Goal: Task Accomplishment & Management: Use online tool/utility

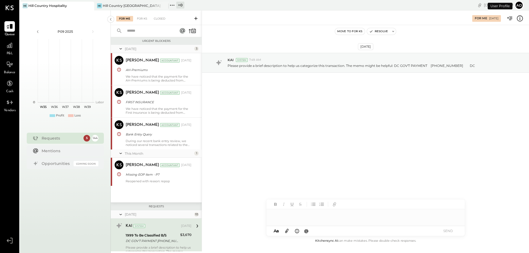
scroll to position [93, 0]
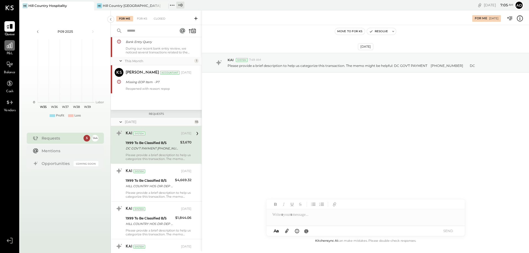
click at [11, 50] on div at bounding box center [9, 45] width 10 height 10
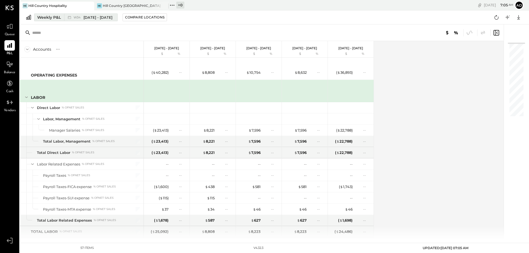
click at [56, 15] on div "Weekly P&L" at bounding box center [49, 18] width 24 height 6
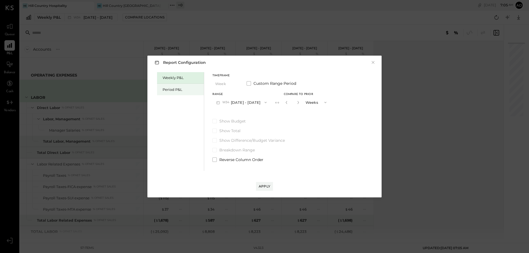
click at [167, 88] on div "Period P&L" at bounding box center [182, 89] width 39 height 5
click at [294, 102] on div "Compare" at bounding box center [285, 102] width 18 height 5
click at [264, 189] on button "Apply" at bounding box center [264, 186] width 17 height 9
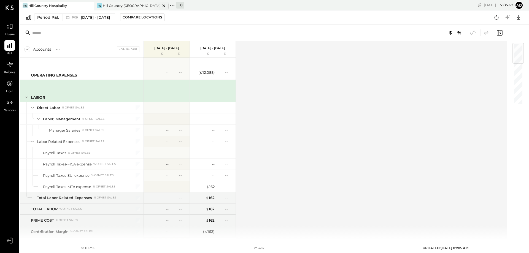
click at [116, 4] on div "Hill Country [GEOGRAPHIC_DATA]" at bounding box center [132, 5] width 58 height 5
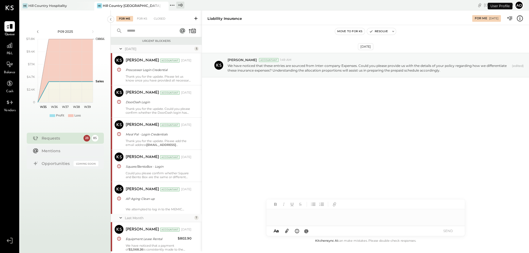
scroll to position [812, 0]
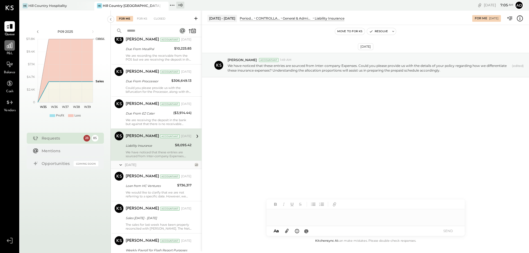
click at [9, 46] on icon at bounding box center [10, 46] width 6 height 6
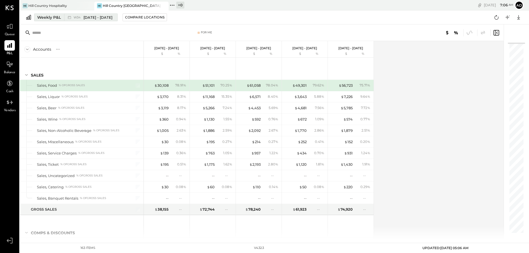
click at [44, 16] on div "Weekly P&L" at bounding box center [49, 18] width 24 height 6
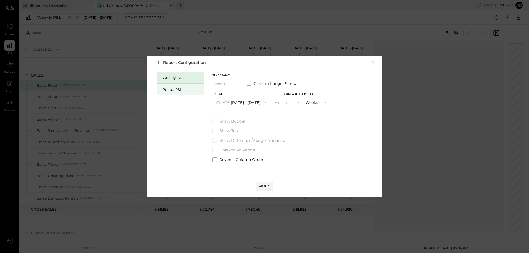
click at [169, 89] on div "Period P&L" at bounding box center [182, 89] width 39 height 5
click at [218, 101] on icon "button" at bounding box center [218, 103] width 6 height 6
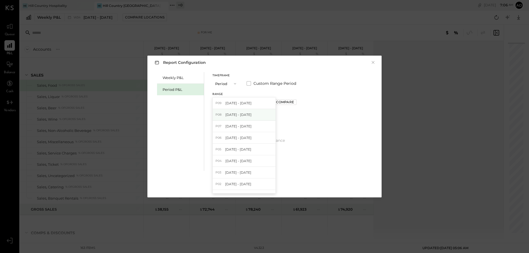
click at [225, 115] on span "[DATE] - [DATE]" at bounding box center [238, 114] width 26 height 5
click at [260, 184] on div "Apply" at bounding box center [265, 186] width 12 height 5
